Goal: Entertainment & Leisure: Consume media (video, audio)

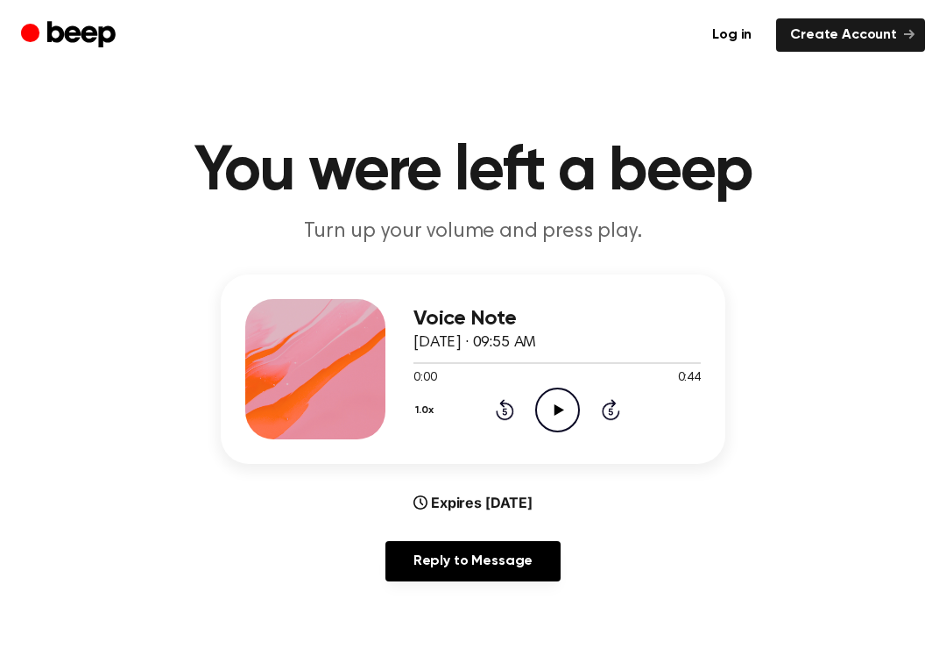
click at [548, 381] on div "0:00 0:44" at bounding box center [557, 378] width 287 height 18
click at [558, 416] on icon "Play Audio" at bounding box center [557, 409] width 45 height 45
click at [507, 408] on icon at bounding box center [504, 411] width 4 height 7
click at [237, 641] on main "You were left a beep Turn up your volume and press play. Voice Note [DATE] · 09…" at bounding box center [473, 565] width 946 height 1130
click at [420, 359] on div at bounding box center [557, 362] width 287 height 14
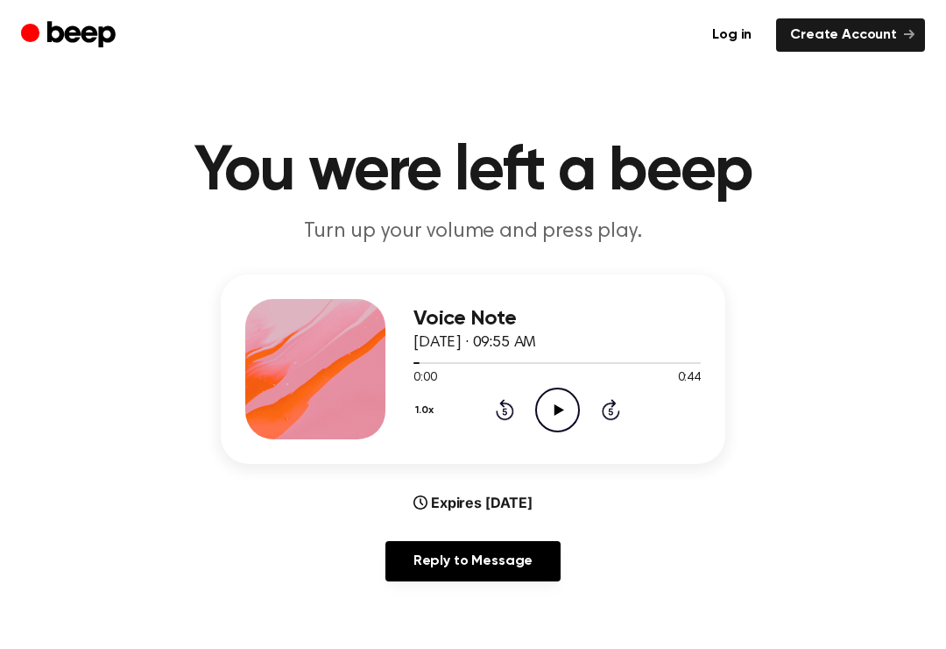
click at [547, 412] on icon "Play Audio" at bounding box center [557, 409] width 45 height 45
click at [533, 377] on div "0:04 0:44" at bounding box center [557, 378] width 287 height 18
click at [553, 418] on icon "Pause Audio" at bounding box center [557, 409] width 45 height 45
click at [406, 355] on div "Voice Note [DATE] · 09:55 AM 0:05 0:44 Your browser does not support the [objec…" at bounding box center [473, 368] width 505 height 189
click at [418, 356] on div at bounding box center [557, 362] width 287 height 14
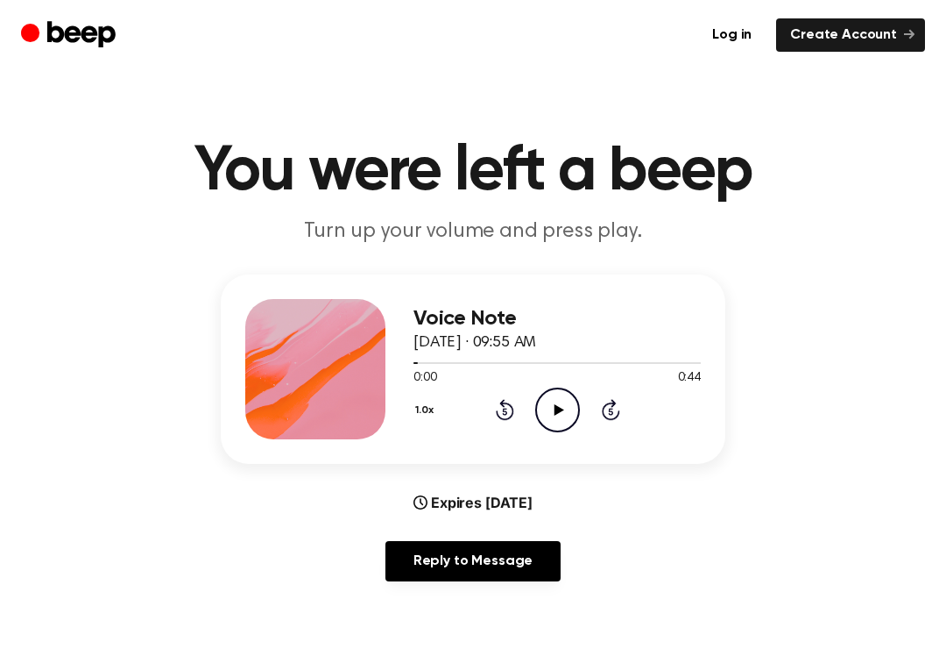
click at [555, 388] on circle at bounding box center [557, 409] width 43 height 43
click at [560, 404] on icon "Play Audio" at bounding box center [557, 409] width 45 height 45
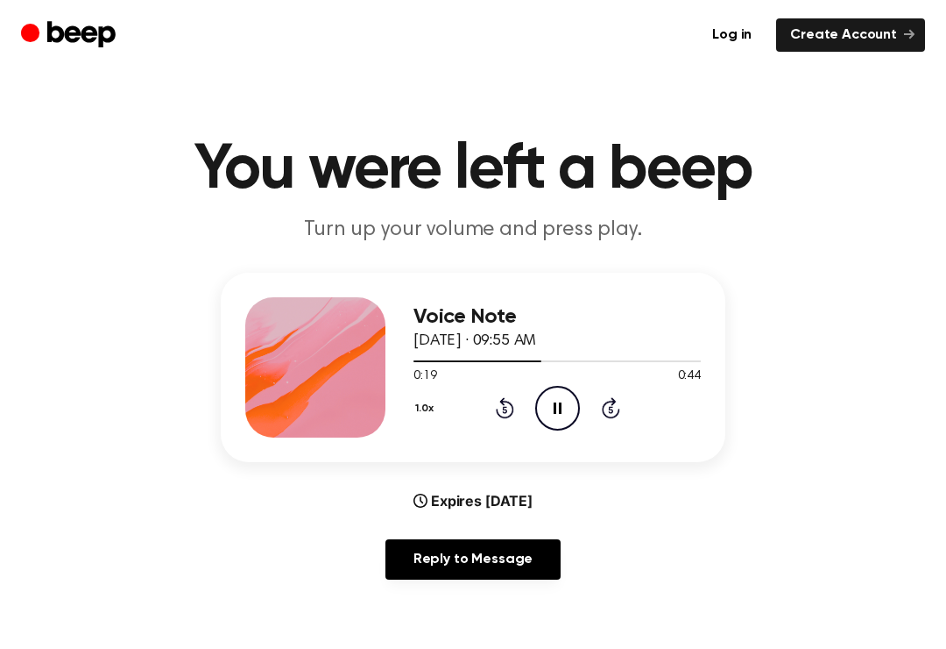
click at [419, 372] on span "0:19" at bounding box center [425, 376] width 23 height 18
click at [415, 356] on div at bounding box center [557, 360] width 287 height 14
click at [447, 363] on span at bounding box center [452, 361] width 14 height 14
click at [447, 363] on div at bounding box center [557, 360] width 287 height 14
click at [405, 370] on div "Voice Note [DATE] · 09:55 AM 0:05 0:44 Your browser does not support the [objec…" at bounding box center [473, 367] width 505 height 189
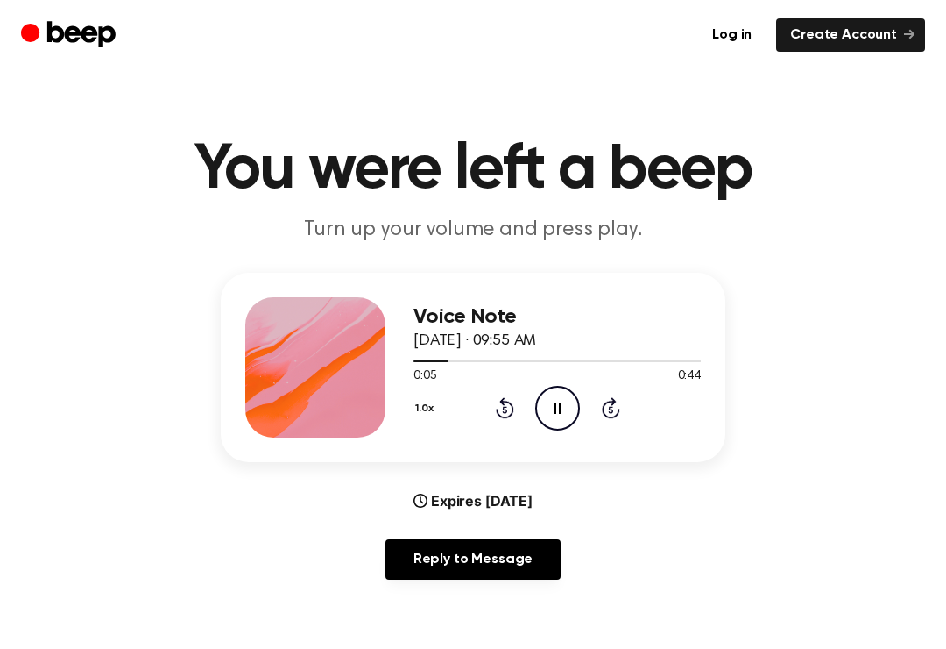
click at [404, 370] on div "Voice Note [DATE] · 09:55 AM 0:05 0:44 Your browser does not support the [objec…" at bounding box center [473, 367] width 505 height 189
click at [417, 362] on div at bounding box center [557, 360] width 287 height 14
click at [417, 361] on div at bounding box center [557, 360] width 287 height 14
click at [421, 363] on div at bounding box center [557, 360] width 287 height 14
click at [420, 362] on div at bounding box center [557, 360] width 287 height 14
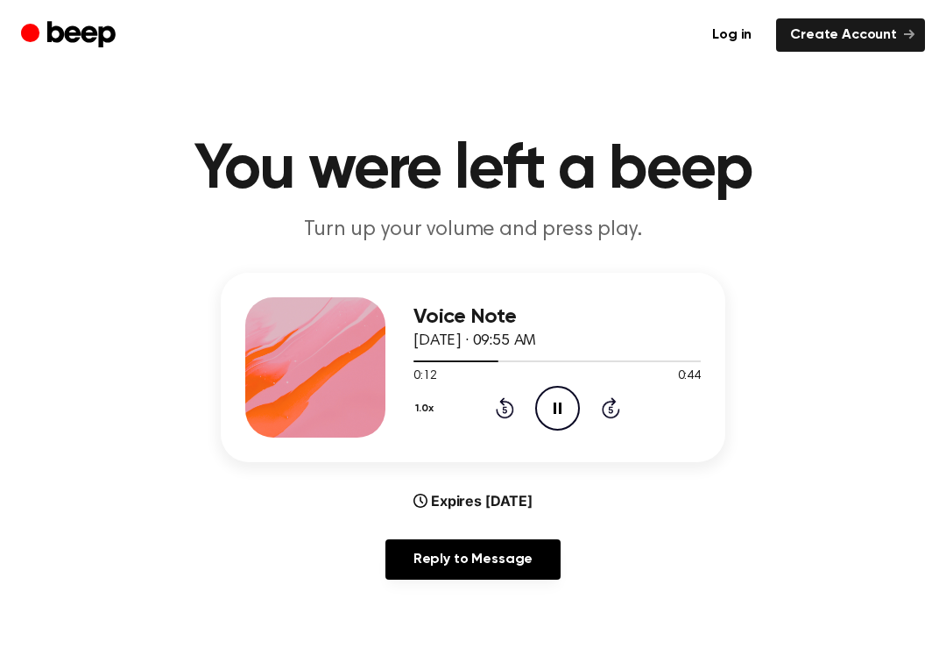
click at [566, 390] on icon "Pause Audio" at bounding box center [557, 408] width 45 height 45
click at [560, 415] on icon "Play Audio" at bounding box center [557, 408] width 45 height 45
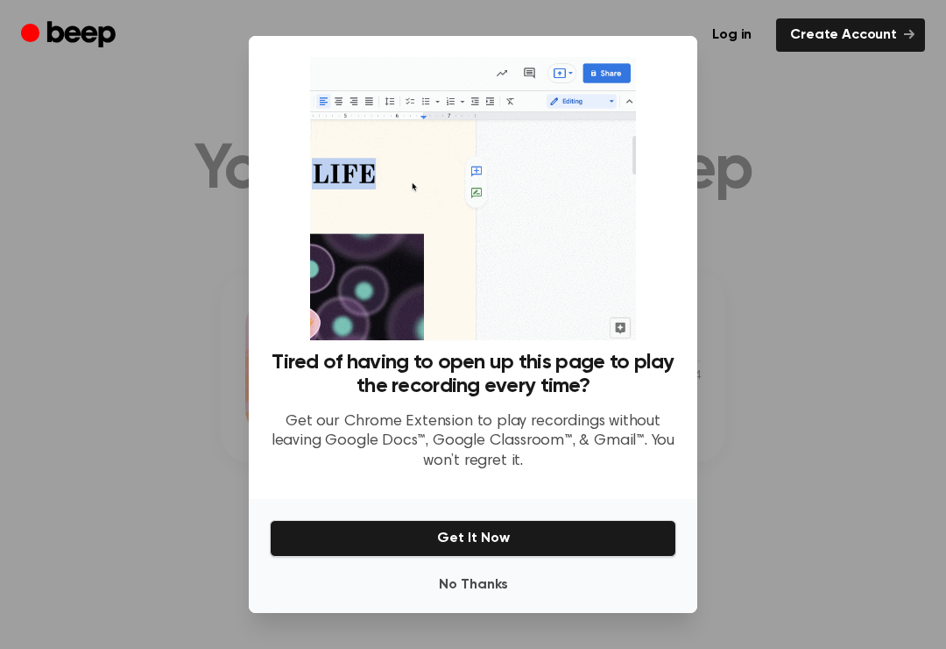
click at [779, 195] on div at bounding box center [473, 324] width 946 height 649
click at [791, 215] on div at bounding box center [473, 324] width 946 height 649
click at [855, 159] on div at bounding box center [473, 324] width 946 height 649
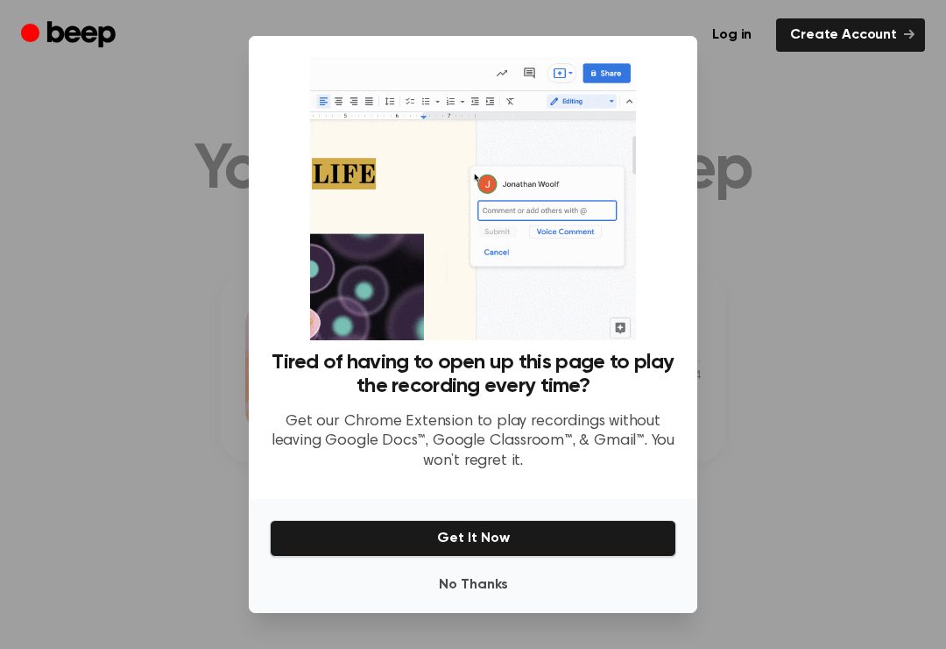
click at [846, 168] on div at bounding box center [473, 324] width 946 height 649
click at [147, 449] on div at bounding box center [473, 324] width 946 height 649
click at [497, 595] on button "No Thanks" at bounding box center [473, 584] width 407 height 35
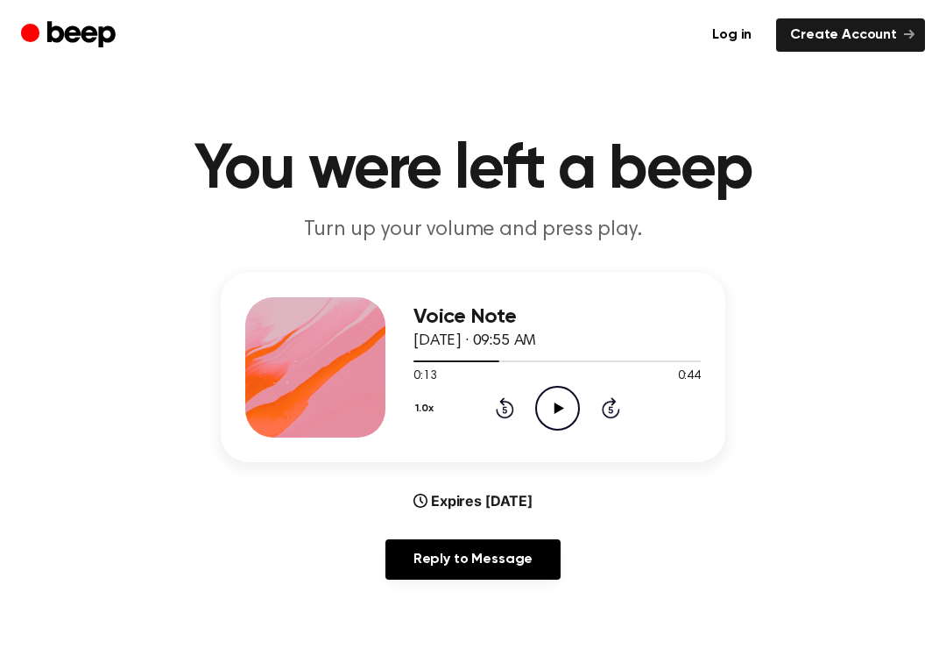
click at [564, 403] on icon "Play Audio" at bounding box center [557, 408] width 45 height 45
click at [543, 396] on icon "Pause Audio" at bounding box center [557, 408] width 45 height 45
click at [551, 422] on icon "Play Audio" at bounding box center [557, 408] width 45 height 45
click at [578, 396] on icon "Pause Audio" at bounding box center [557, 408] width 45 height 45
click at [549, 403] on icon "Play Audio" at bounding box center [557, 408] width 45 height 45
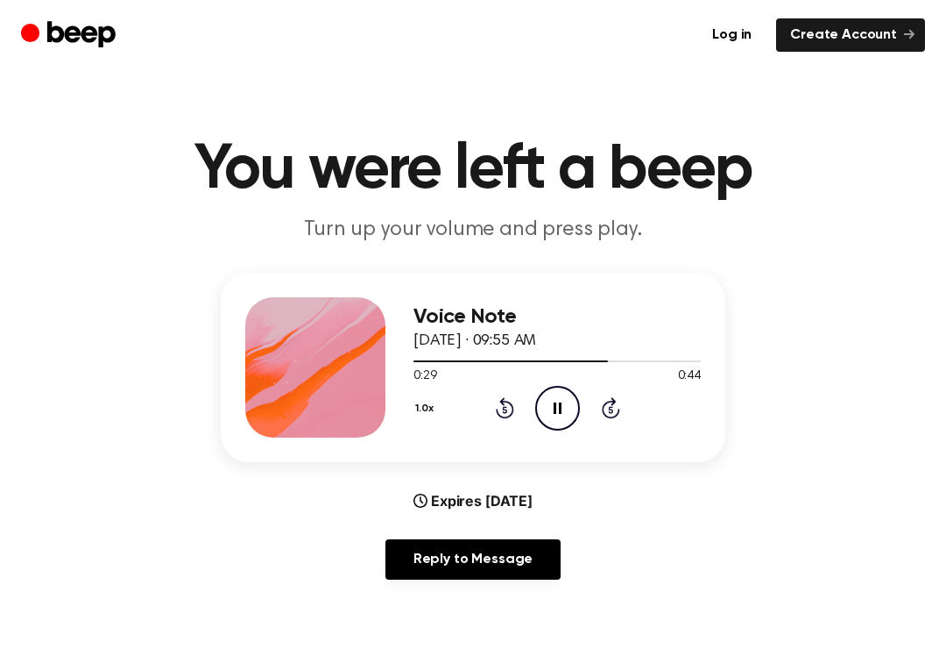
click at [540, 413] on icon "Pause Audio" at bounding box center [557, 408] width 45 height 45
